Goal: Task Accomplishment & Management: Use online tool/utility

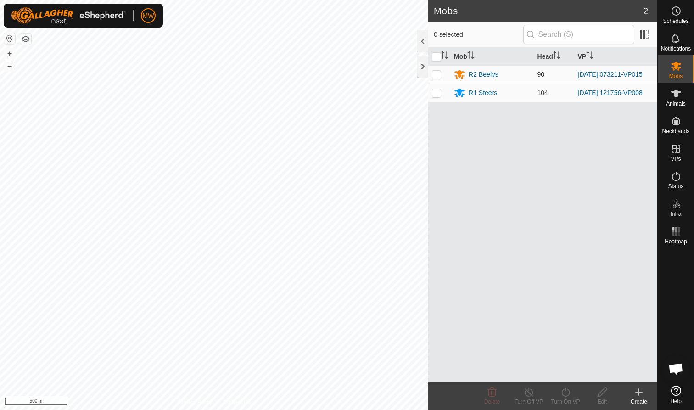
click at [367, 75] on p-checkbox at bounding box center [436, 74] width 9 height 7
checkbox input "true"
click at [367, 251] on icon at bounding box center [565, 391] width 11 height 11
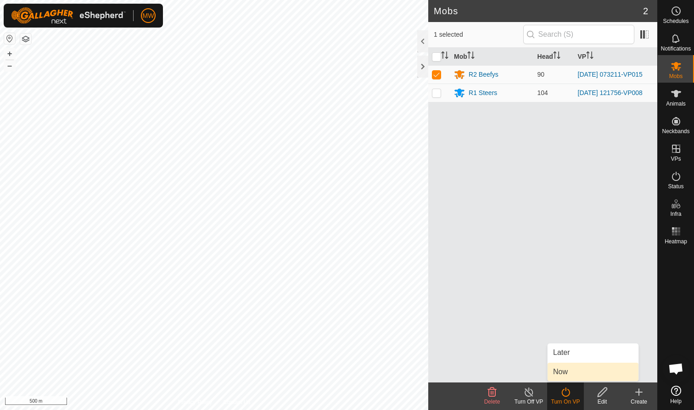
click at [367, 251] on link "Now" at bounding box center [592, 372] width 91 height 18
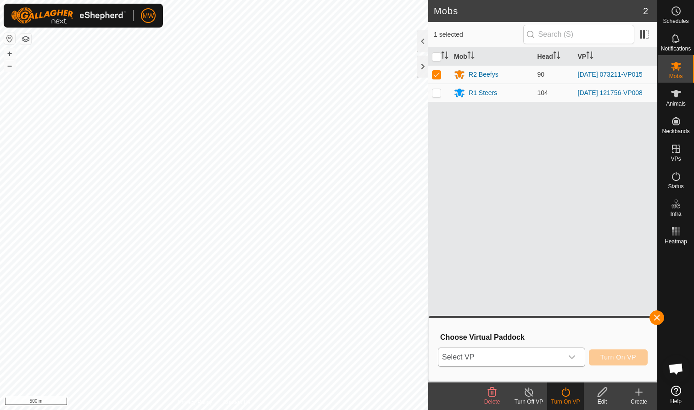
click at [367, 251] on icon "dropdown trigger" at bounding box center [571, 356] width 7 height 7
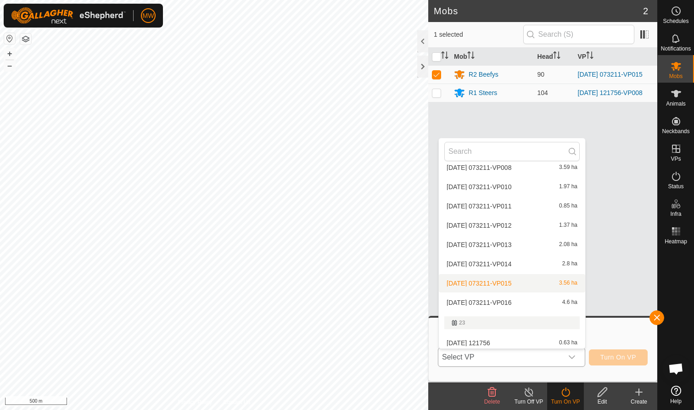
scroll to position [362, 0]
click at [367, 251] on li "[DATE] 073211-VP016 4.6 ha" at bounding box center [512, 301] width 146 height 18
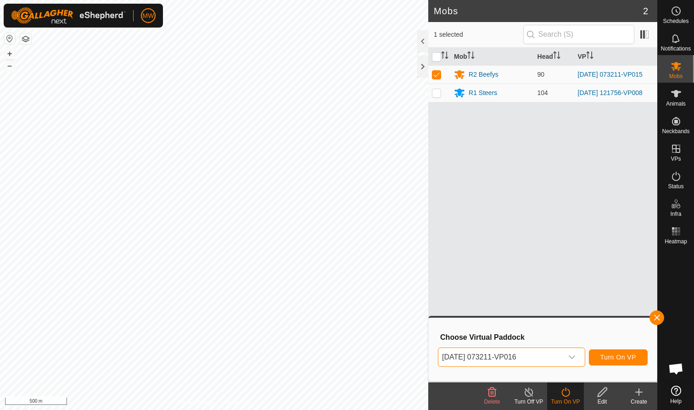
click at [367, 251] on span "Turn On VP" at bounding box center [618, 356] width 36 height 7
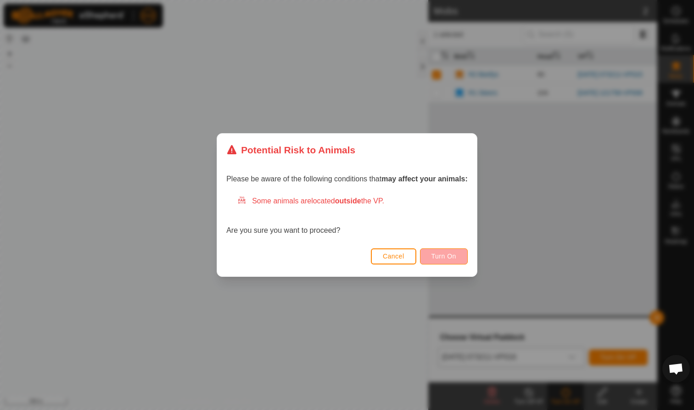
click at [367, 251] on span "Turn On" at bounding box center [443, 255] width 25 height 7
